Goal: Task Accomplishment & Management: Manage account settings

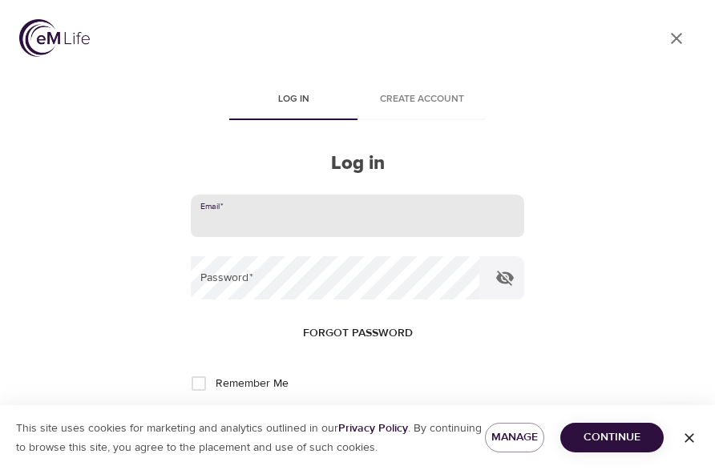
click at [258, 229] on input "email" at bounding box center [357, 216] width 333 height 43
type input "[PERSON_NAME][EMAIL_ADDRESS][PERSON_NAME][DOMAIN_NAME]"
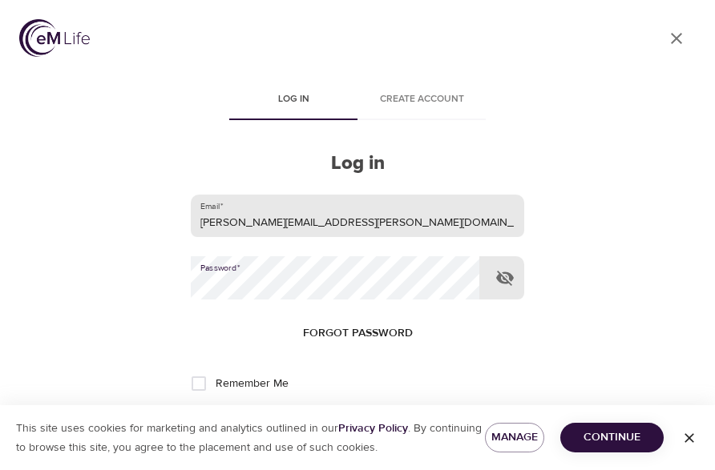
click at [318, 420] on button "Log in" at bounding box center [357, 437] width 79 height 34
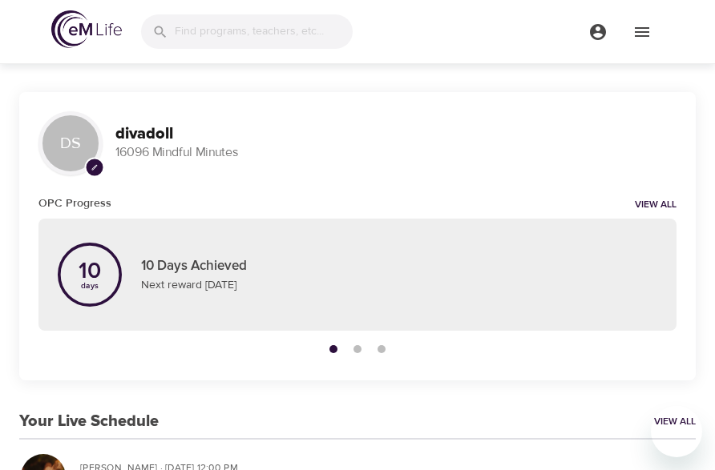
click at [685, 119] on div "DS pencil divadoll 16096 Mindful Minutes" at bounding box center [357, 143] width 676 height 103
click at [642, 34] on icon "menu" at bounding box center [641, 32] width 14 height 10
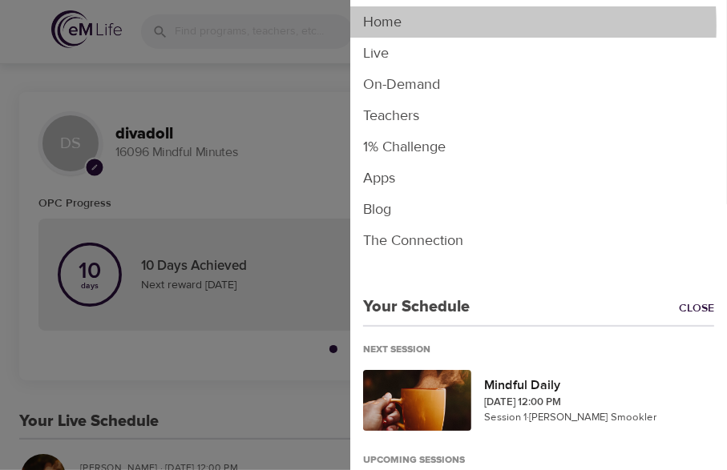
click at [381, 26] on li "Home" at bounding box center [538, 21] width 376 height 31
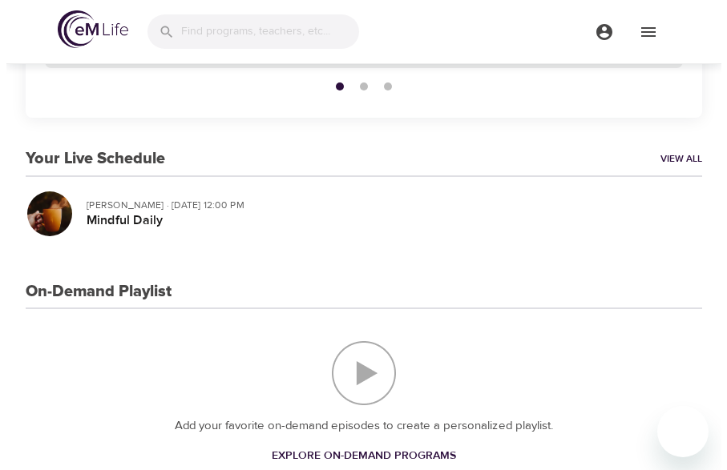
scroll to position [287, 0]
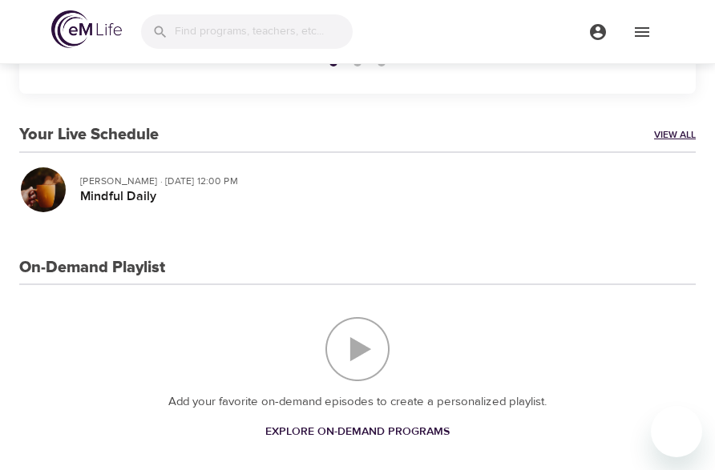
click at [670, 134] on link "View All" at bounding box center [675, 135] width 42 height 14
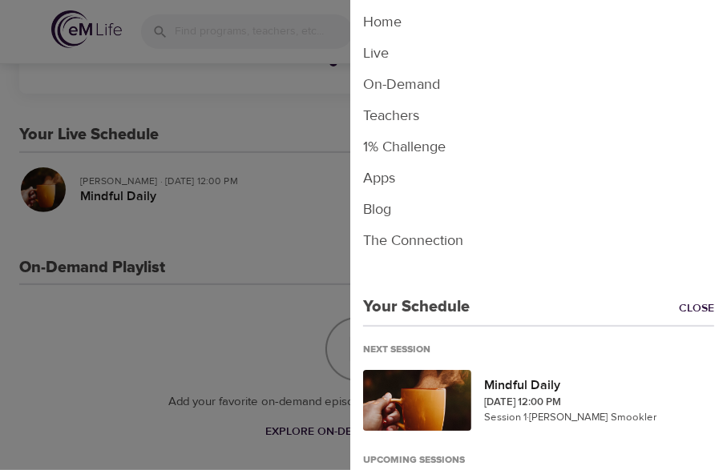
click at [380, 51] on li "Live" at bounding box center [538, 53] width 376 height 31
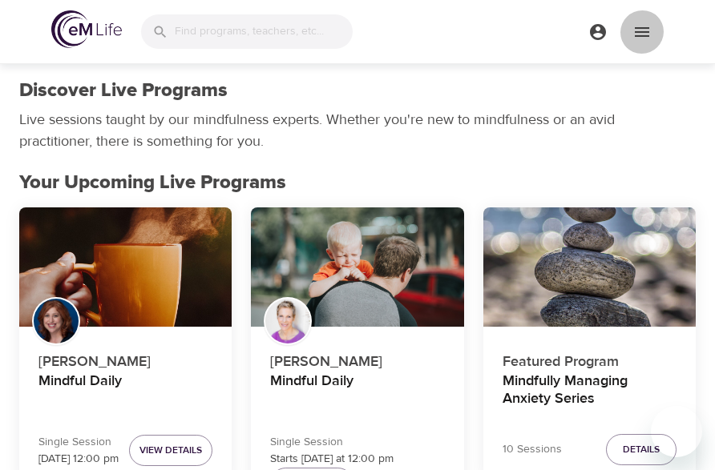
click at [637, 29] on icon "menu" at bounding box center [641, 31] width 19 height 19
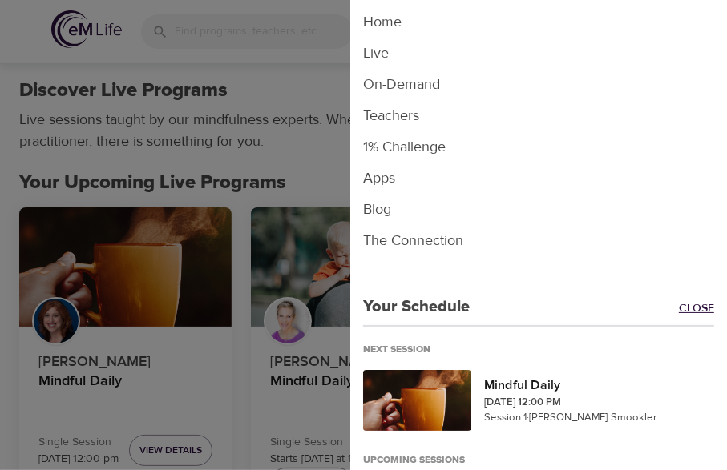
click at [686, 306] on link "Close" at bounding box center [702, 309] width 48 height 18
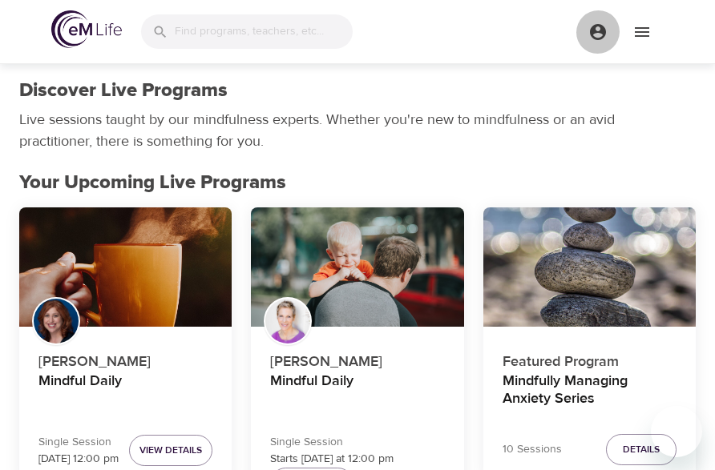
click at [602, 34] on icon "menu" at bounding box center [598, 32] width 16 height 16
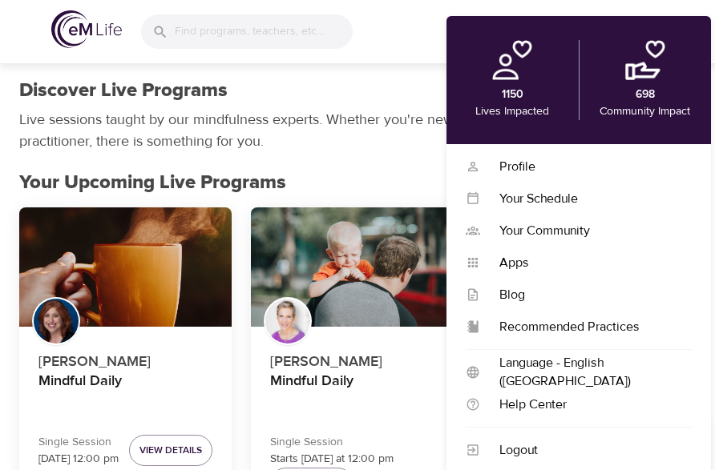
drag, startPoint x: 522, startPoint y: 445, endPoint x: 708, endPoint y: 353, distance: 207.4
click at [521, 445] on div "Logout" at bounding box center [585, 450] width 211 height 18
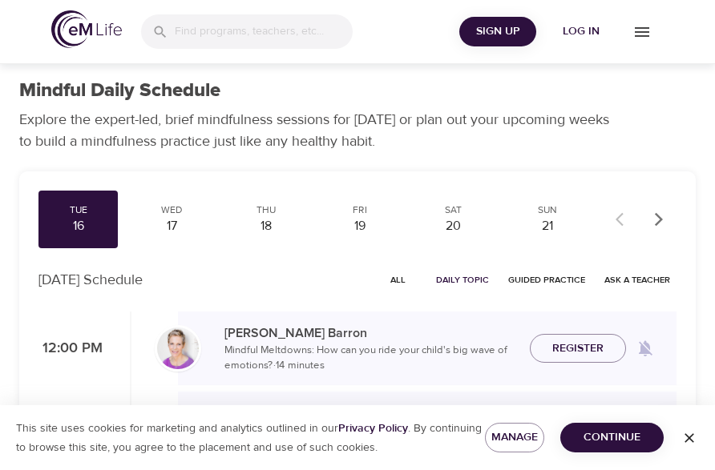
click at [658, 433] on button "Continue" at bounding box center [611, 438] width 103 height 30
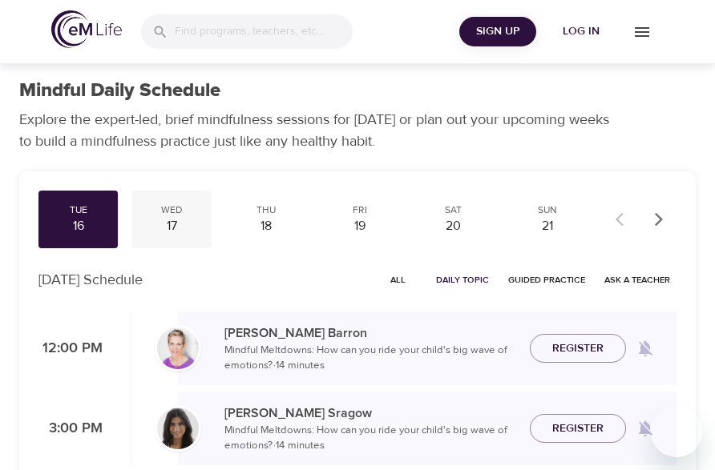
click at [173, 217] on div "17" at bounding box center [172, 226] width 66 height 18
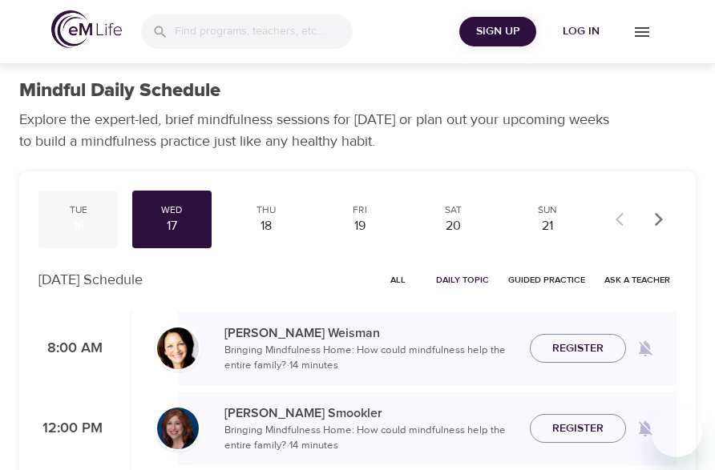
click at [82, 210] on div "Tue" at bounding box center [78, 210] width 66 height 14
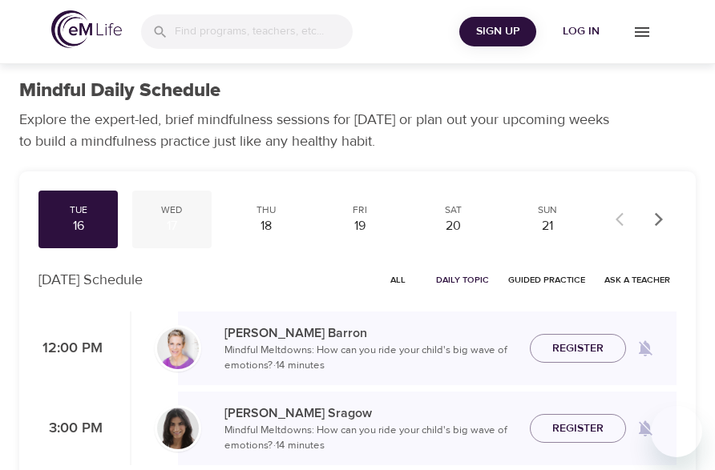
click at [176, 225] on div "17" at bounding box center [172, 226] width 66 height 18
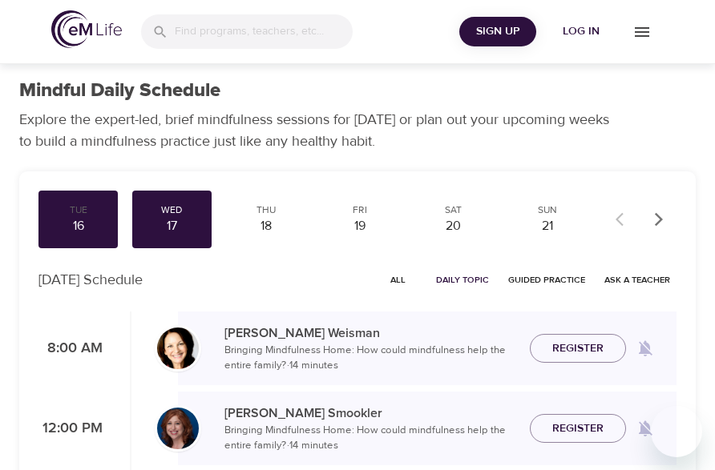
click at [588, 25] on span "Log in" at bounding box center [581, 32] width 64 height 20
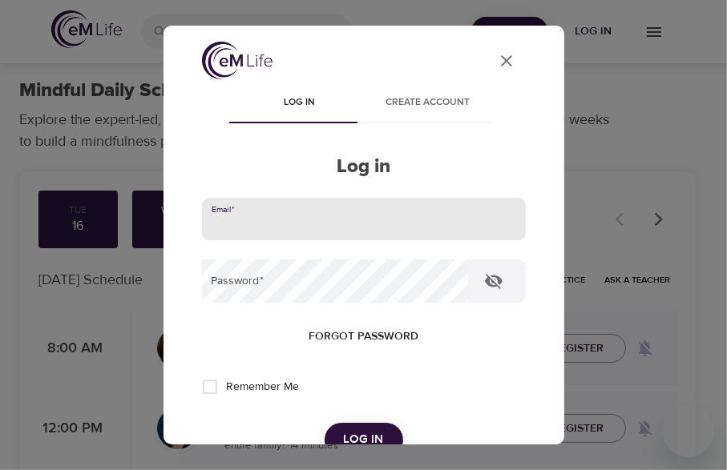
click at [288, 216] on input "email" at bounding box center [364, 219] width 324 height 43
type input "[PERSON_NAME][EMAIL_ADDRESS][PERSON_NAME][DOMAIN_NAME]"
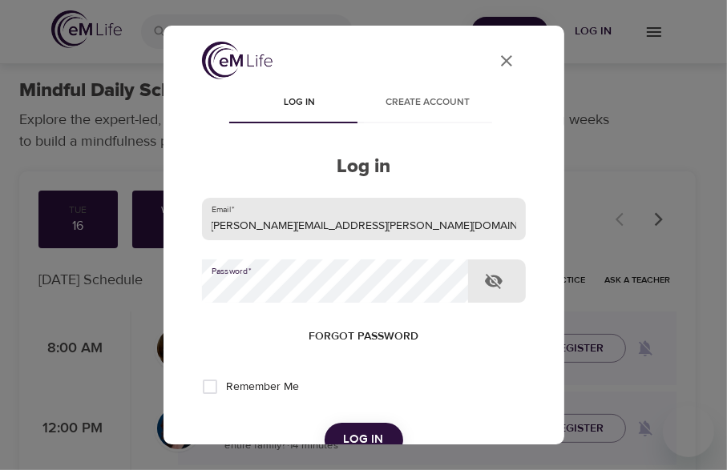
click at [324, 423] on button "Log in" at bounding box center [363, 440] width 79 height 34
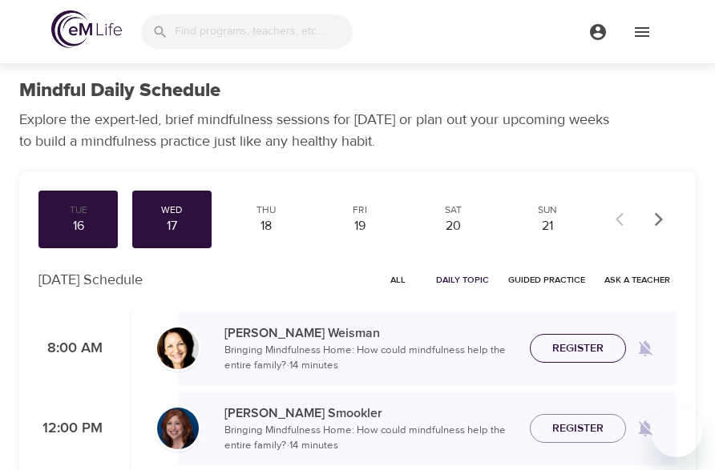
checkbox input "true"
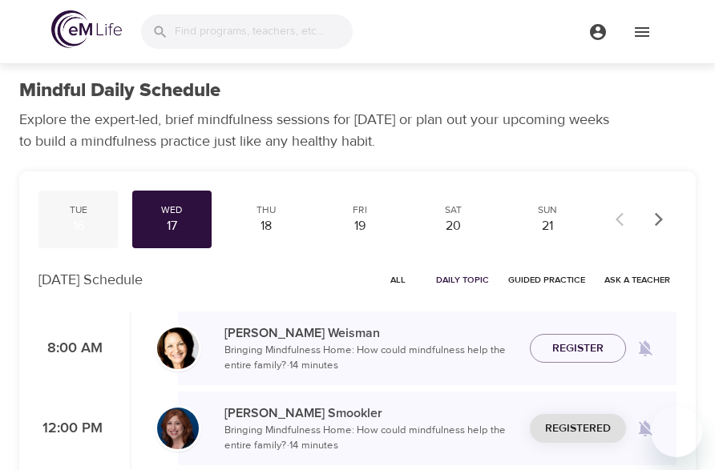
click at [78, 219] on div "16" at bounding box center [78, 226] width 66 height 18
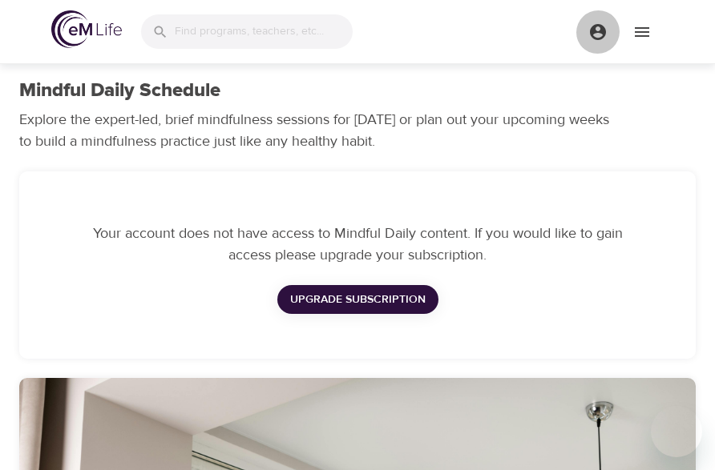
click at [603, 31] on icon "menu" at bounding box center [598, 32] width 16 height 16
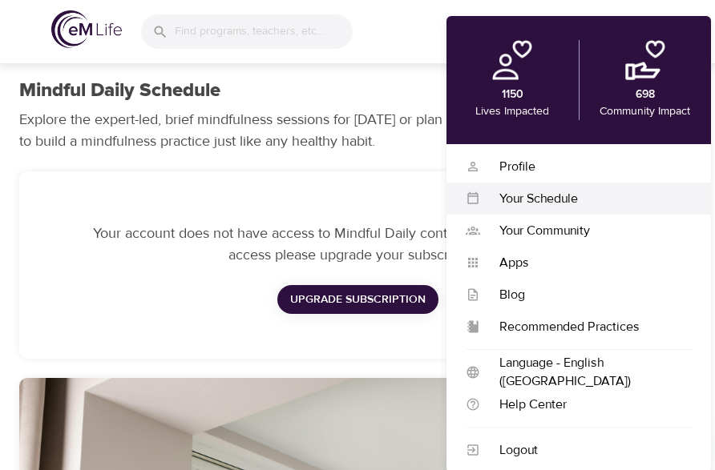
click at [542, 196] on div "Your Schedule" at bounding box center [585, 199] width 211 height 18
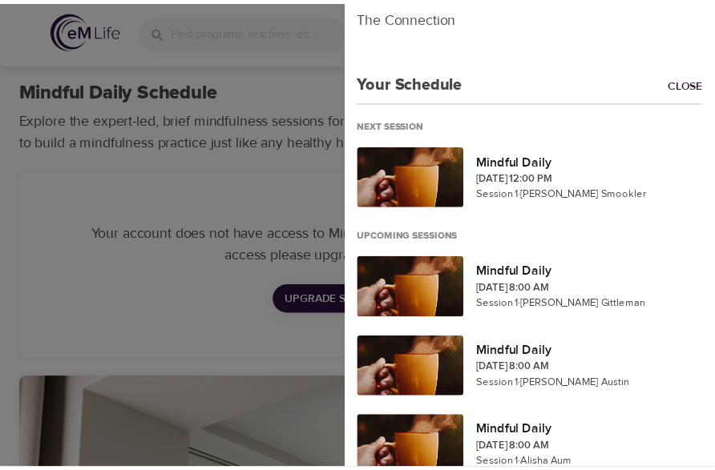
scroll to position [234, 0]
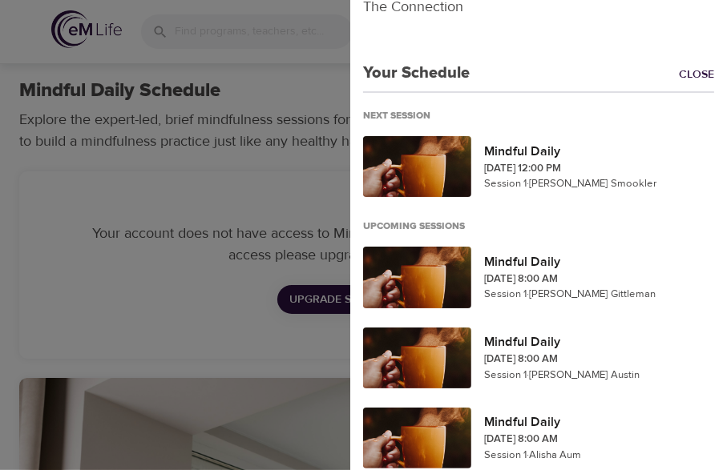
drag, startPoint x: 702, startPoint y: 74, endPoint x: 672, endPoint y: 76, distance: 29.7
click at [697, 77] on link "Close" at bounding box center [702, 75] width 48 height 18
